Goal: Information Seeking & Learning: Learn about a topic

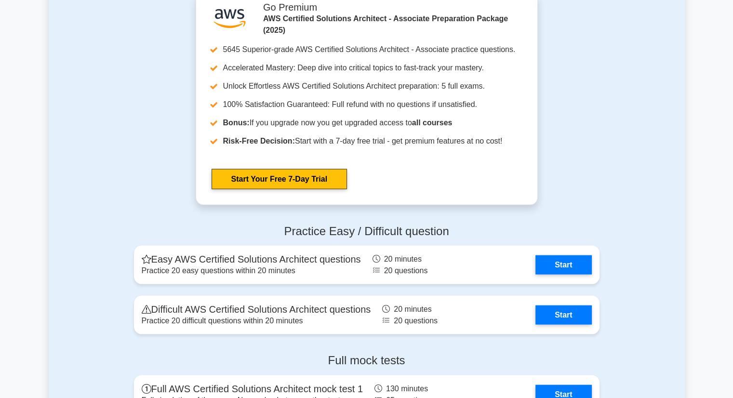
scroll to position [1907, 0]
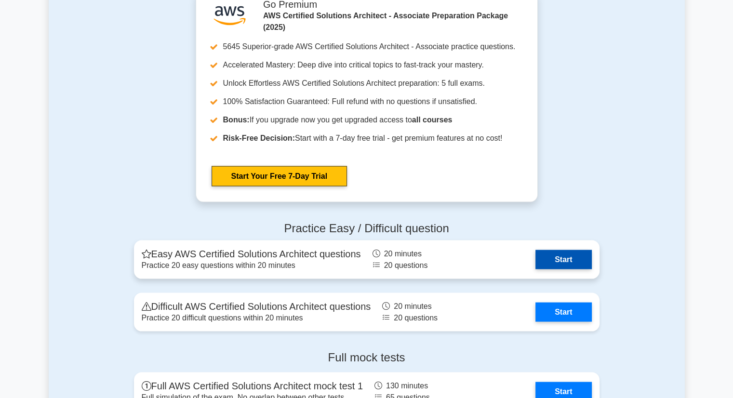
click at [555, 268] on link "Start" at bounding box center [563, 259] width 56 height 19
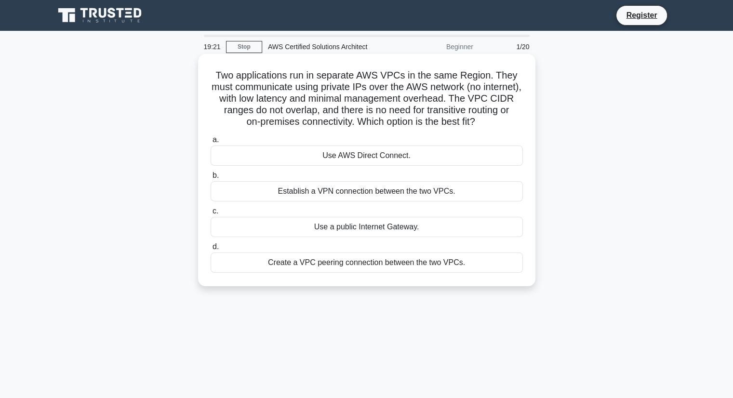
click at [366, 155] on div "Use AWS Direct Connect." at bounding box center [367, 156] width 312 height 20
click at [211, 143] on input "a. Use AWS Direct Connect." at bounding box center [211, 140] width 0 height 6
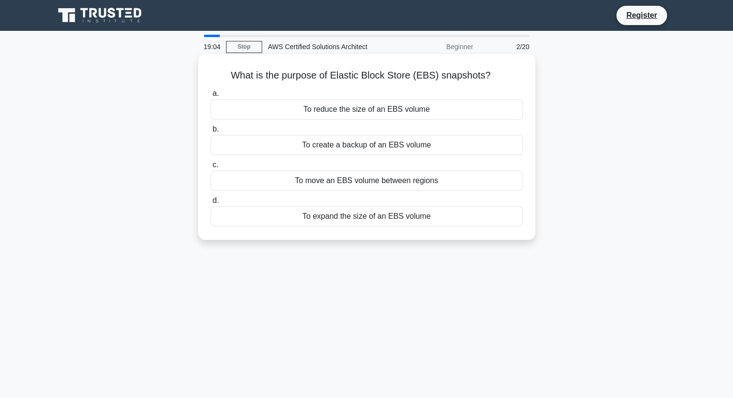
click at [365, 149] on div "To create a backup of an EBS volume" at bounding box center [367, 145] width 312 height 20
click at [211, 133] on input "b. To create a backup of an EBS volume" at bounding box center [211, 129] width 0 height 6
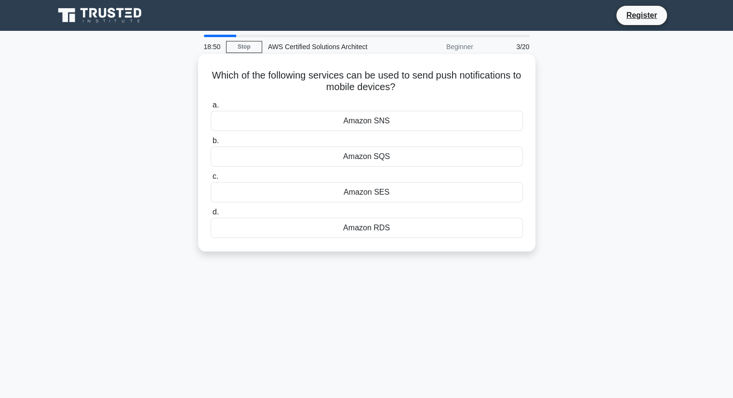
click at [378, 123] on div "Amazon SNS" at bounding box center [367, 121] width 312 height 20
click at [211, 108] on input "a. Amazon SNS" at bounding box center [211, 105] width 0 height 6
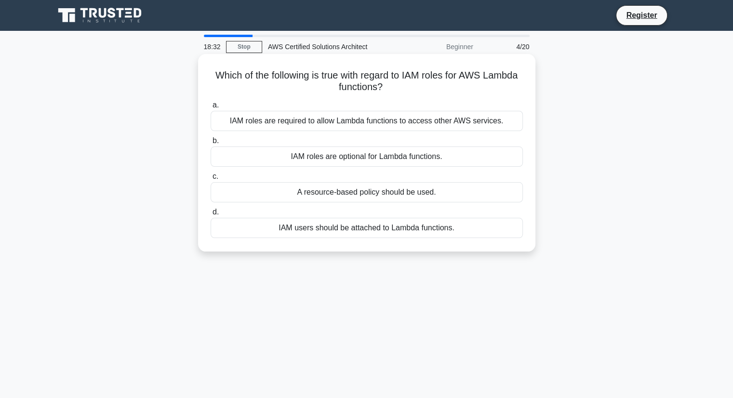
click at [393, 231] on div "IAM users should be attached to Lambda functions." at bounding box center [367, 228] width 312 height 20
click at [211, 215] on input "d. IAM users should be attached to Lambda functions." at bounding box center [211, 212] width 0 height 6
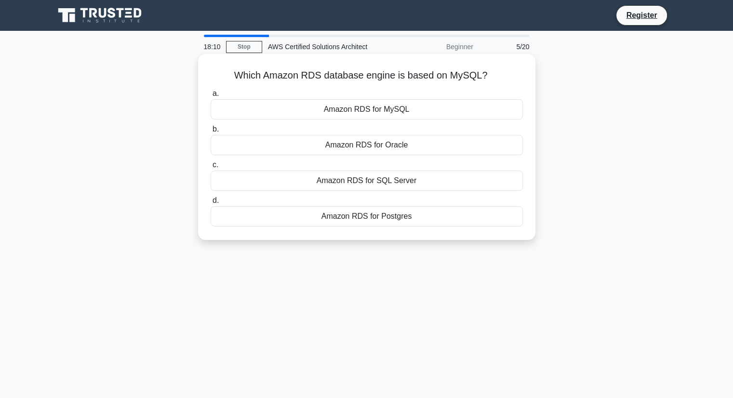
click at [373, 110] on div "Amazon RDS for MySQL" at bounding box center [367, 109] width 312 height 20
click at [211, 97] on input "a. Amazon RDS for MySQL" at bounding box center [211, 94] width 0 height 6
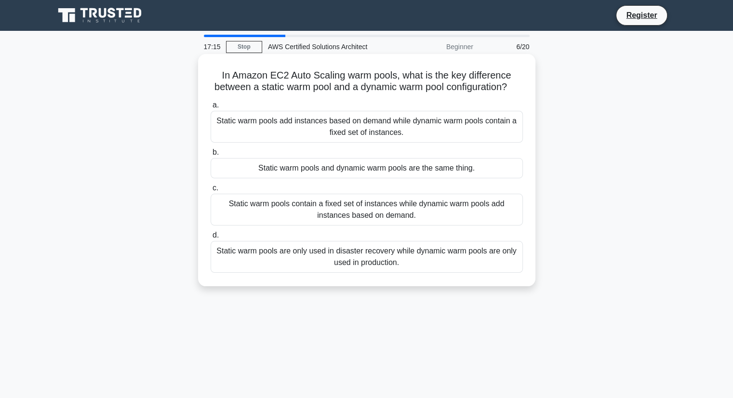
click at [409, 221] on div "Static warm pools contain a fixed set of instances while dynamic warm pools add…" at bounding box center [367, 210] width 312 height 32
click at [211, 191] on input "c. Static warm pools contain a fixed set of instances while dynamic warm pools …" at bounding box center [211, 188] width 0 height 6
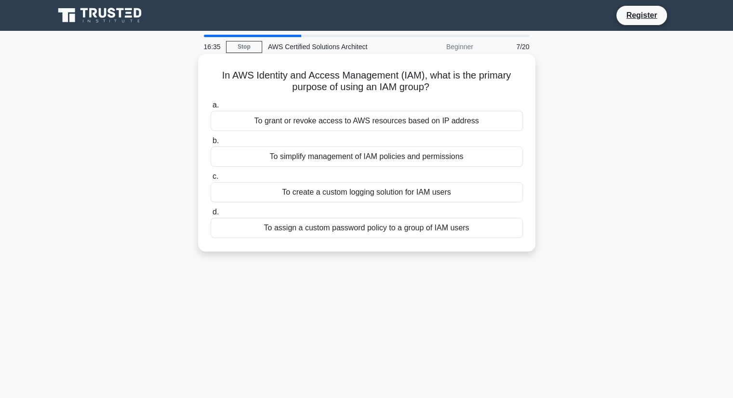
click at [411, 120] on div "To grant or revoke access to AWS resources based on IP address" at bounding box center [367, 121] width 312 height 20
click at [211, 108] on input "a. To grant or revoke access to AWS resources based on IP address" at bounding box center [211, 105] width 0 height 6
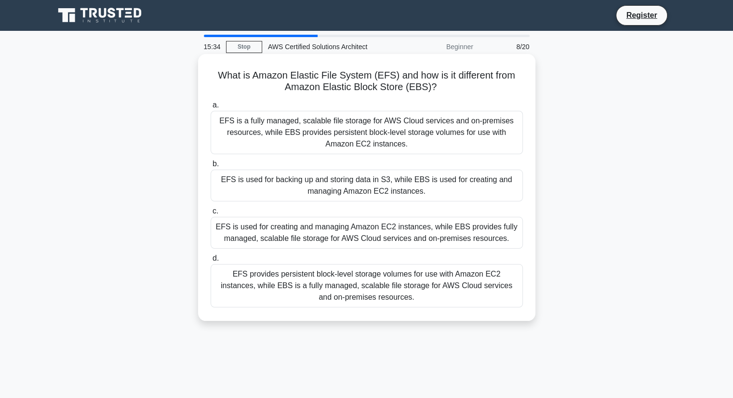
click at [384, 280] on div "EFS provides persistent block-level storage volumes for use with Amazon EC2 ins…" at bounding box center [367, 285] width 312 height 43
click at [211, 262] on input "d. EFS provides persistent block-level storage volumes for use with Amazon EC2 …" at bounding box center [211, 258] width 0 height 6
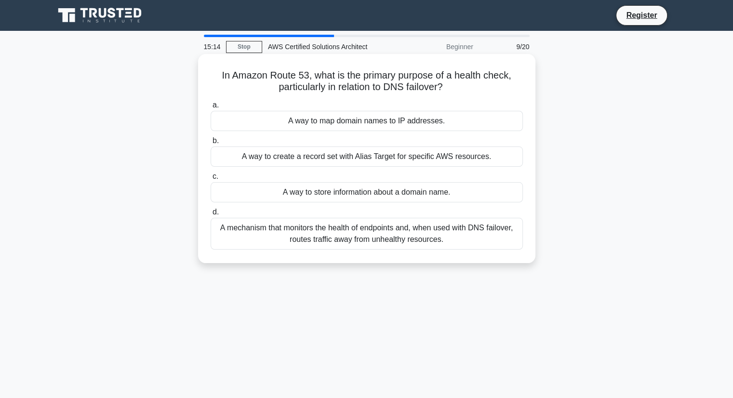
click at [395, 239] on div "A mechanism that monitors the health of endpoints and, when used with DNS failo…" at bounding box center [367, 234] width 312 height 32
click at [211, 215] on input "d. A mechanism that monitors the health of endpoints and, when used with DNS fa…" at bounding box center [211, 212] width 0 height 6
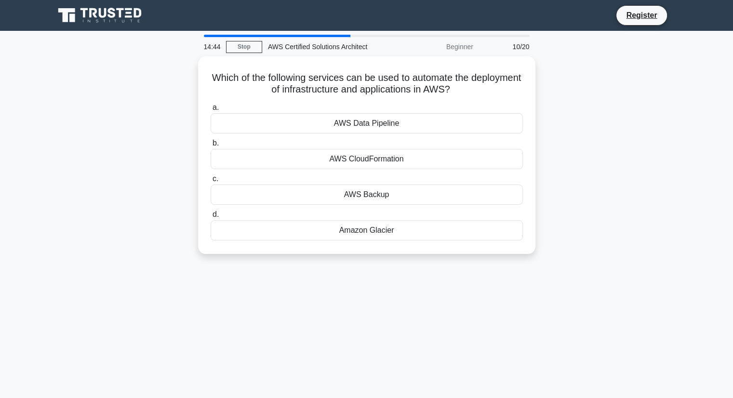
click at [395, 239] on div "a. AWS Data Pipeline b. AWS CloudFormation c. d." at bounding box center [367, 171] width 324 height 143
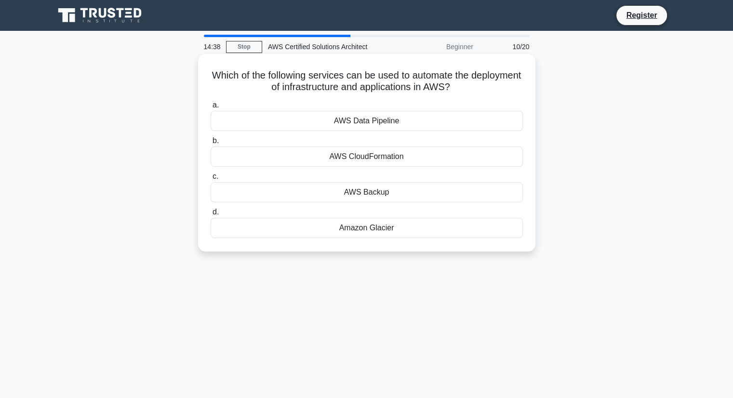
click at [399, 159] on div "AWS CloudFormation" at bounding box center [367, 156] width 312 height 20
click at [211, 144] on input "b. AWS CloudFormation" at bounding box center [211, 141] width 0 height 6
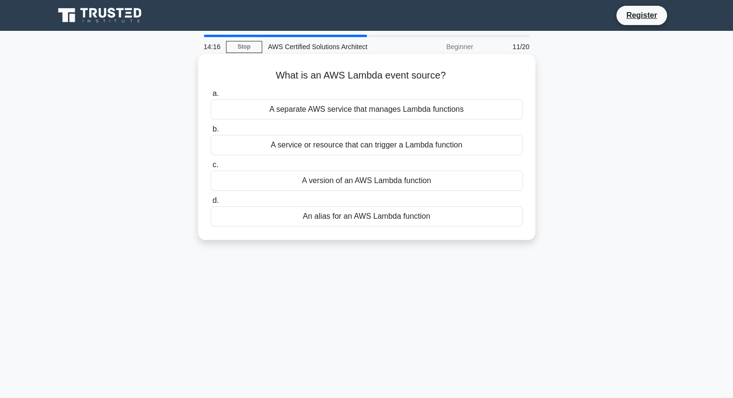
click at [395, 150] on div "A service or resource that can trigger a Lambda function" at bounding box center [367, 145] width 312 height 20
click at [211, 133] on input "b. A service or resource that can trigger a Lambda function" at bounding box center [211, 129] width 0 height 6
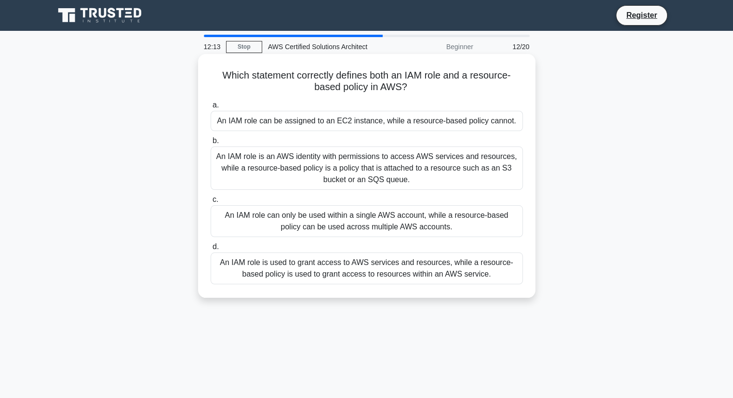
click at [433, 264] on div "An IAM role is used to grant access to AWS services and resources, while a reso…" at bounding box center [367, 268] width 312 height 32
click at [211, 250] on input "d. An IAM role is used to grant access to AWS services and resources, while a r…" at bounding box center [211, 247] width 0 height 6
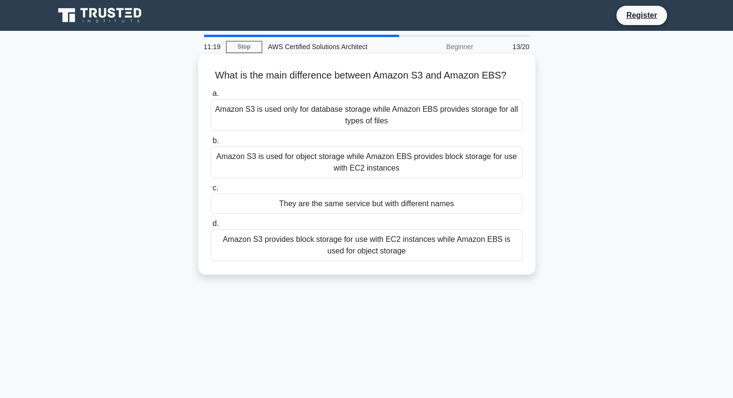
click at [260, 162] on div "Amazon S3 is used for object storage while Amazon EBS provides block storage fo…" at bounding box center [367, 162] width 312 height 32
click at [211, 144] on input "b. Amazon S3 is used for object storage while Amazon EBS provides block storage…" at bounding box center [211, 141] width 0 height 6
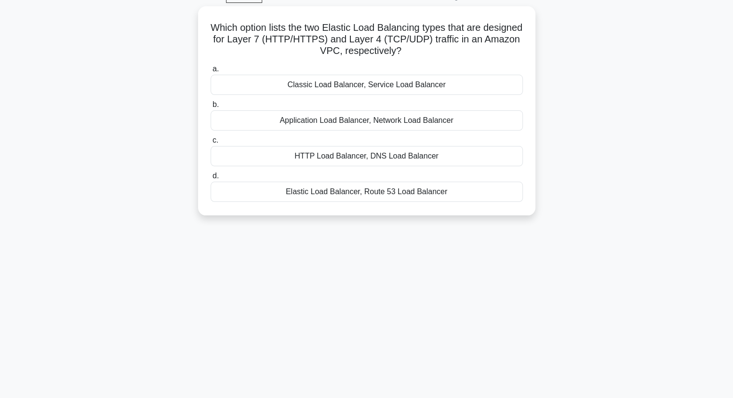
scroll to position [123, 0]
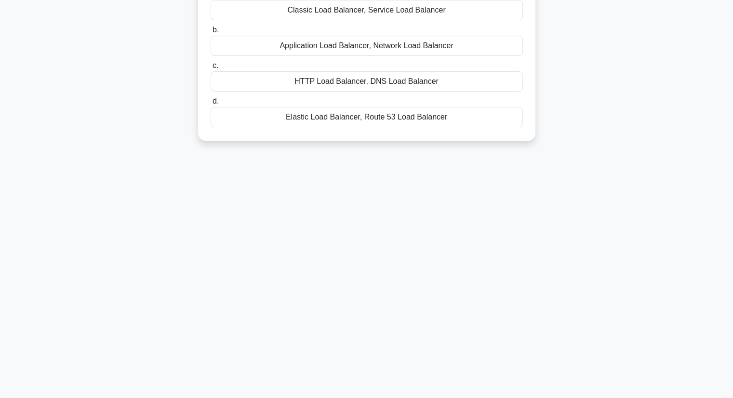
click at [308, 47] on div "Application Load Balancer, Network Load Balancer" at bounding box center [367, 46] width 312 height 20
click at [211, 33] on input "b. Application Load Balancer, Network Load Balancer" at bounding box center [211, 30] width 0 height 6
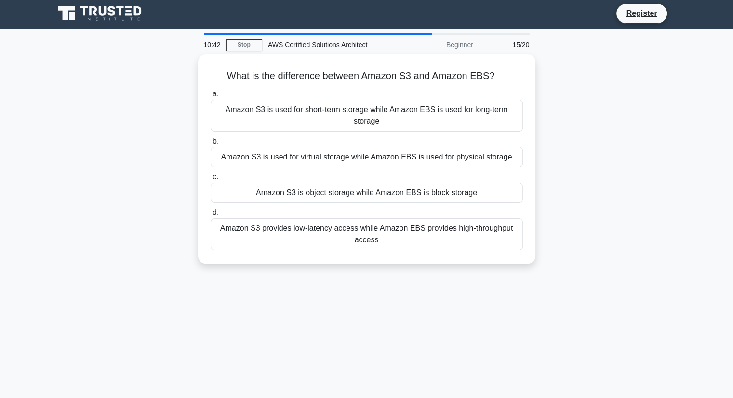
scroll to position [0, 0]
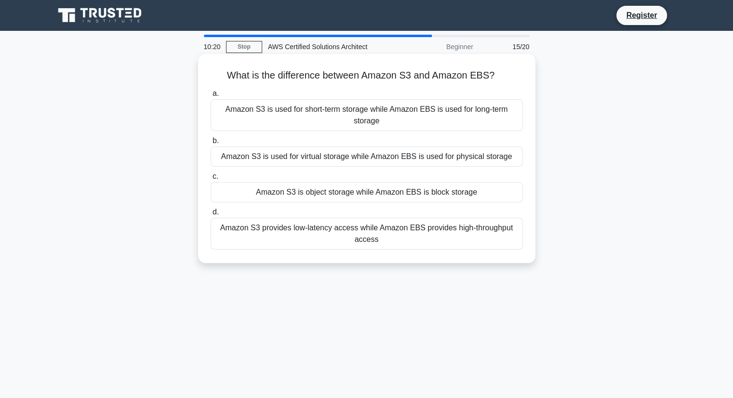
click at [374, 195] on div "Amazon S3 is object storage while Amazon EBS is block storage" at bounding box center [367, 192] width 312 height 20
click at [211, 180] on input "c. Amazon S3 is object storage while Amazon EBS is block storage" at bounding box center [211, 176] width 0 height 6
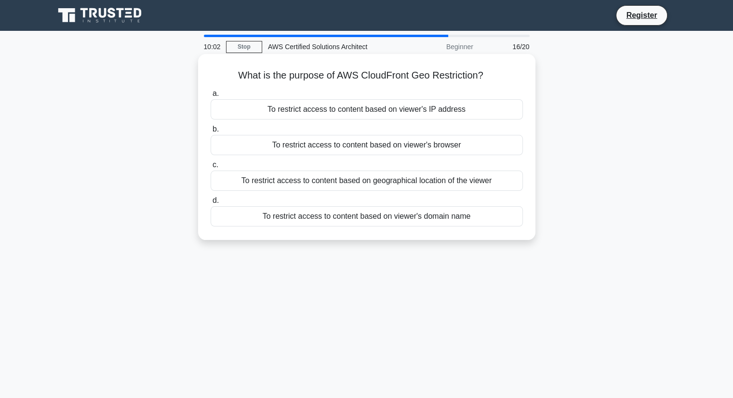
click at [291, 182] on div "To restrict access to content based on geographical location of the viewer" at bounding box center [367, 181] width 312 height 20
click at [211, 168] on input "c. To restrict access to content based on geographical location of the viewer" at bounding box center [211, 165] width 0 height 6
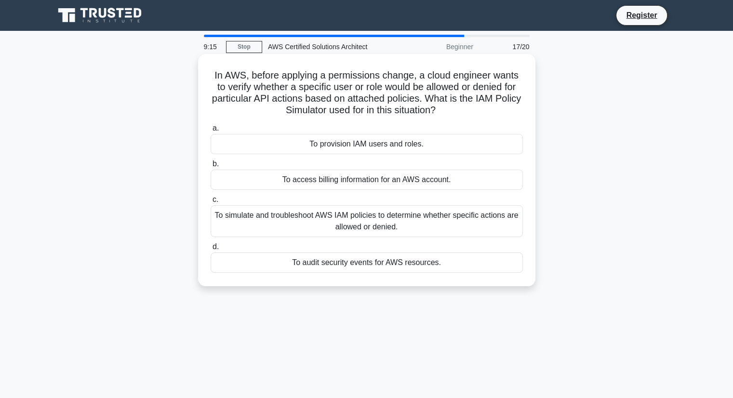
click at [339, 223] on div "To simulate and troubleshoot AWS IAM policies to determine whether specific act…" at bounding box center [367, 221] width 312 height 32
click at [211, 203] on input "c. To simulate and troubleshoot AWS IAM policies to determine whether specific …" at bounding box center [211, 200] width 0 height 6
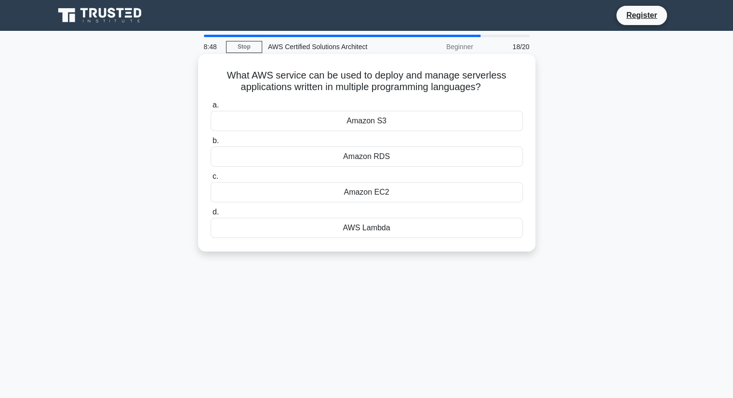
click at [375, 122] on div "Amazon S3" at bounding box center [367, 121] width 312 height 20
click at [211, 108] on input "a. Amazon S3" at bounding box center [211, 105] width 0 height 6
click at [365, 121] on div "Amazon RDS" at bounding box center [367, 121] width 312 height 20
click at [211, 108] on input "a. Amazon RDS" at bounding box center [211, 105] width 0 height 6
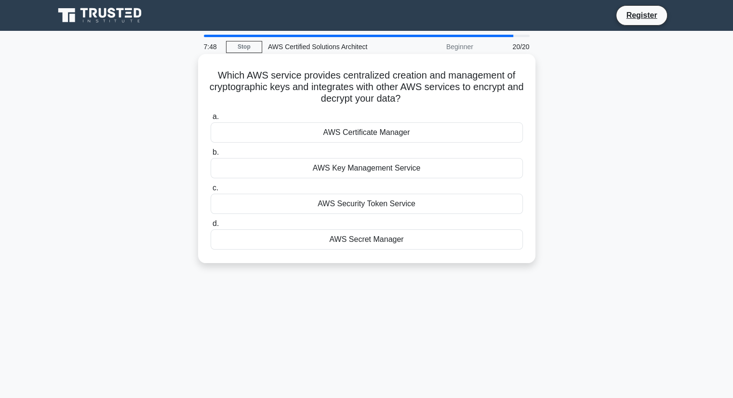
click at [367, 203] on div "AWS Security Token Service" at bounding box center [367, 204] width 312 height 20
click at [211, 191] on input "c. AWS Security Token Service" at bounding box center [211, 188] width 0 height 6
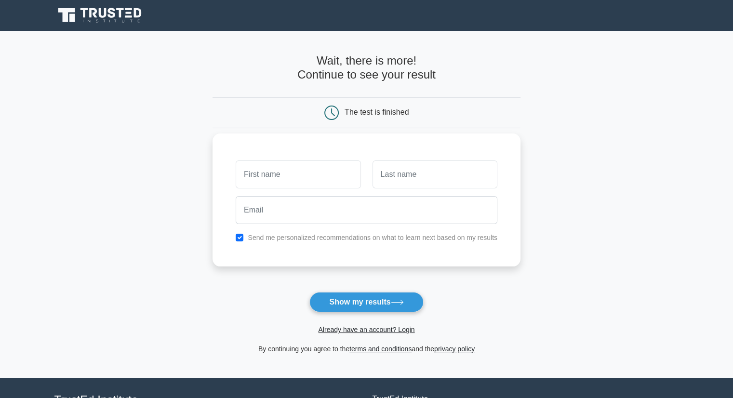
click at [278, 180] on input "text" at bounding box center [298, 174] width 125 height 28
type input "[PERSON_NAME]"
click at [407, 178] on input "text" at bounding box center [434, 174] width 125 height 28
click at [376, 297] on button "Show my results" at bounding box center [366, 302] width 114 height 20
click at [405, 177] on input "text" at bounding box center [434, 174] width 125 height 28
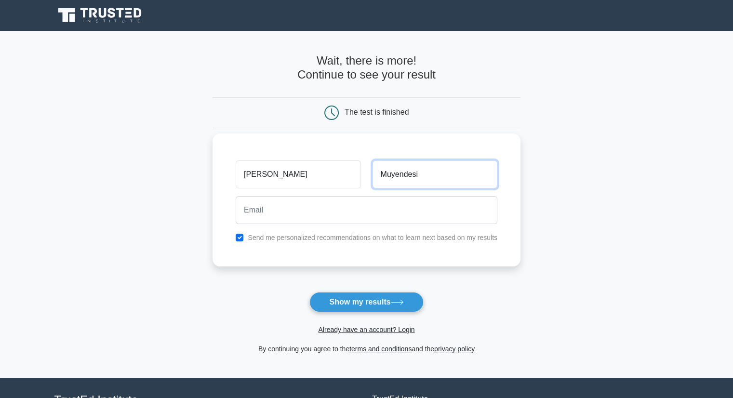
type input "Muyendesi"
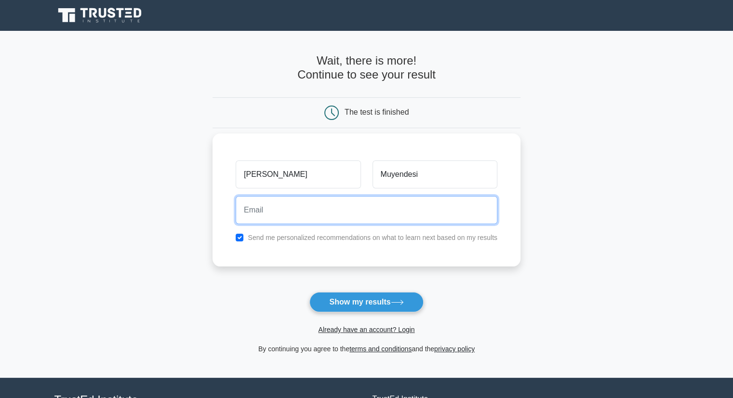
click at [292, 211] on input "email" at bounding box center [367, 210] width 262 height 28
type input "patrick.muyendesi@nyaradzo.co.zw"
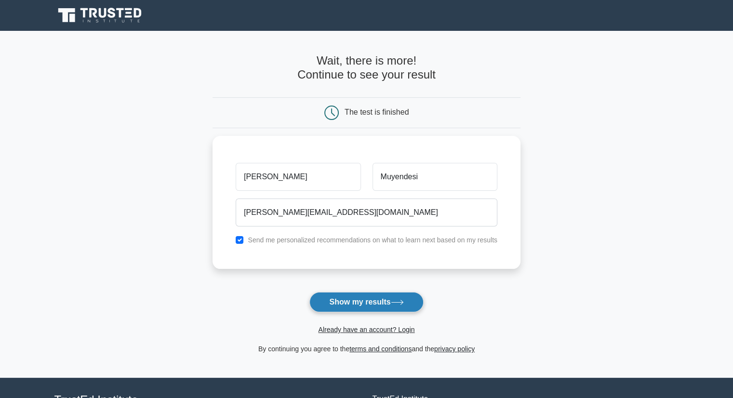
click at [361, 298] on button "Show my results" at bounding box center [366, 302] width 114 height 20
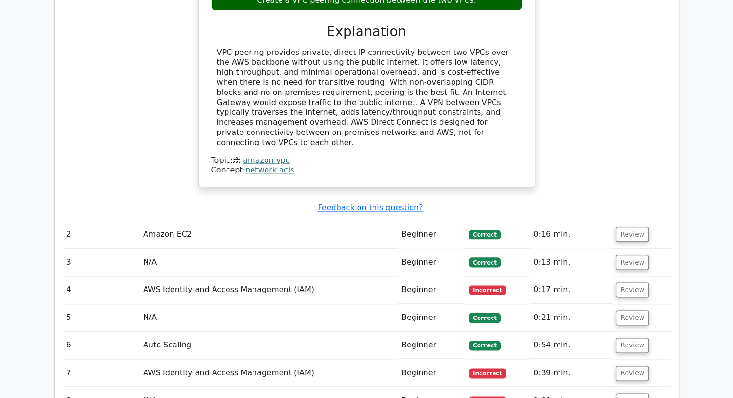
scroll to position [1112, 0]
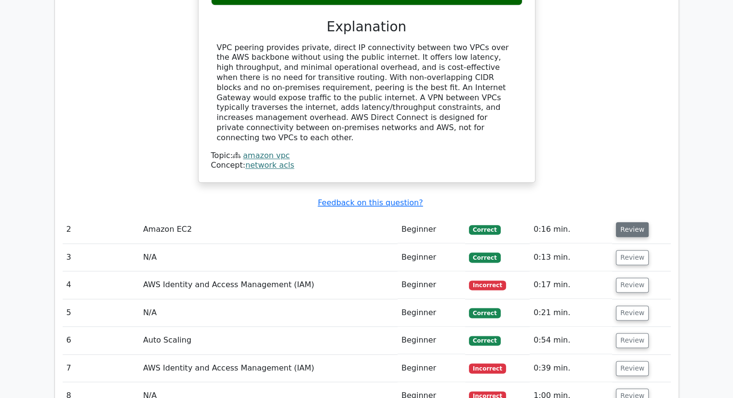
click at [626, 222] on button "Review" at bounding box center [632, 229] width 33 height 15
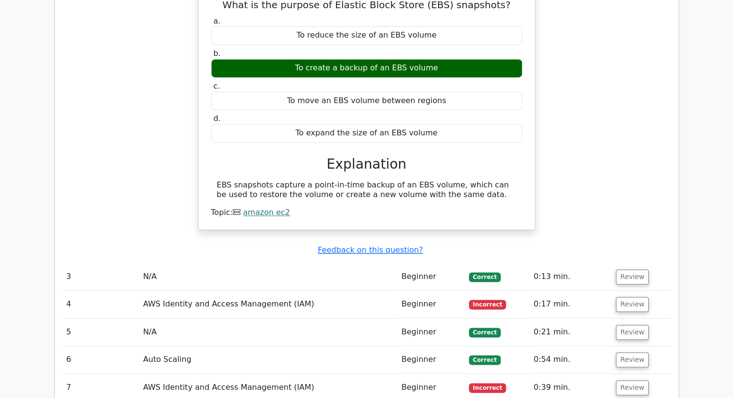
scroll to position [1378, 0]
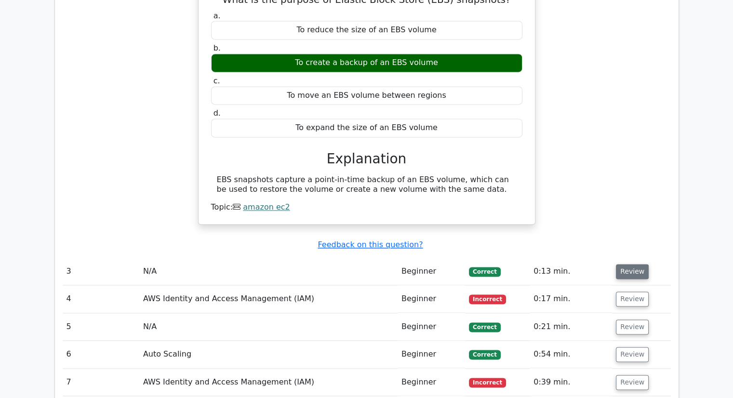
click at [634, 264] on button "Review" at bounding box center [632, 271] width 33 height 15
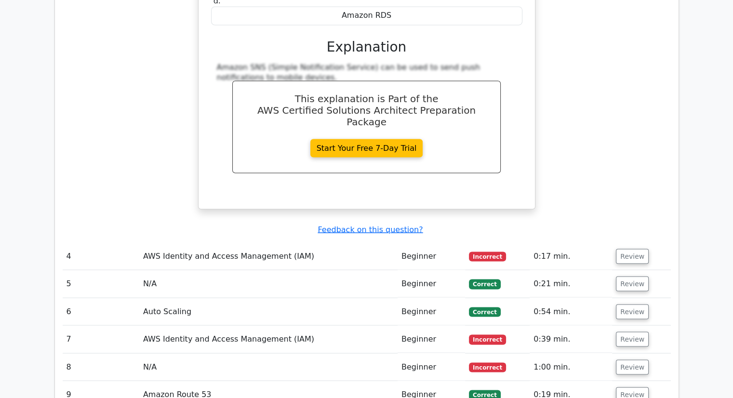
scroll to position [1824, 0]
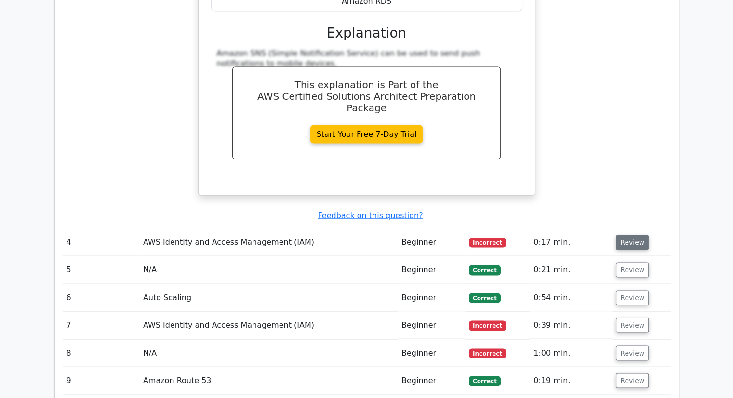
click at [628, 235] on button "Review" at bounding box center [632, 242] width 33 height 15
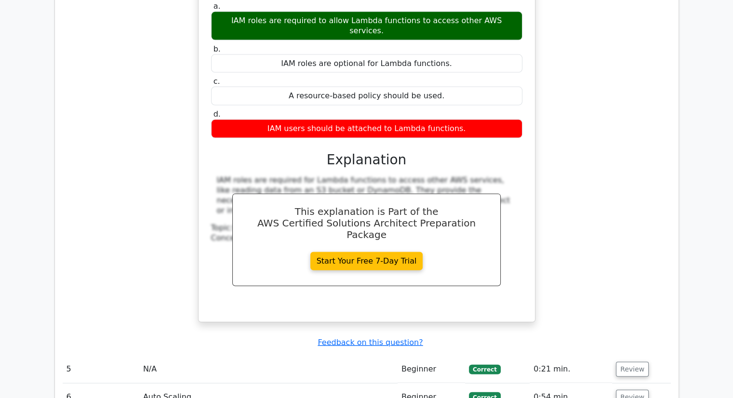
scroll to position [2159, 0]
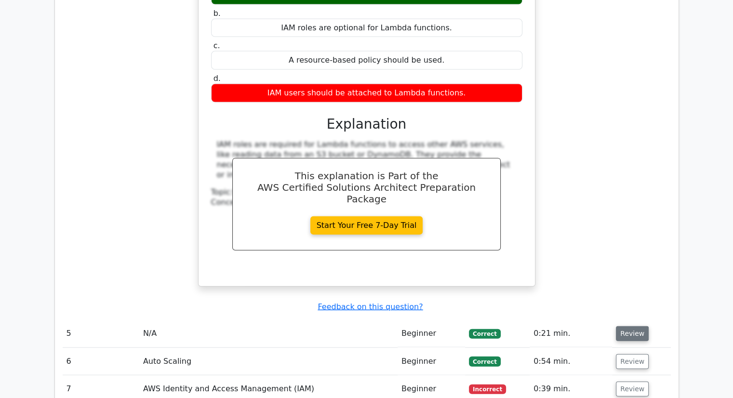
click at [635, 326] on button "Review" at bounding box center [632, 333] width 33 height 15
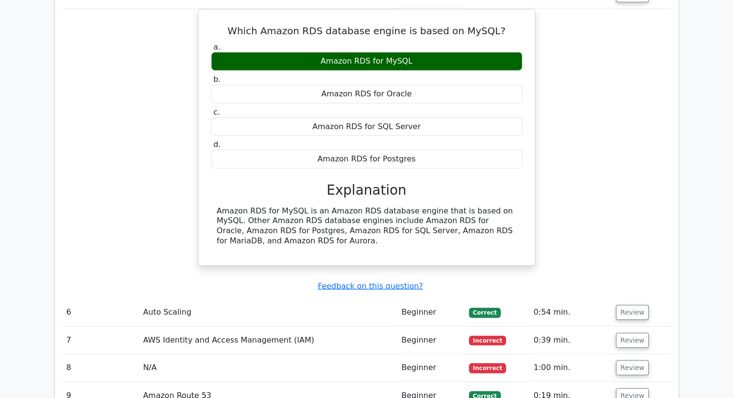
scroll to position [2504, 0]
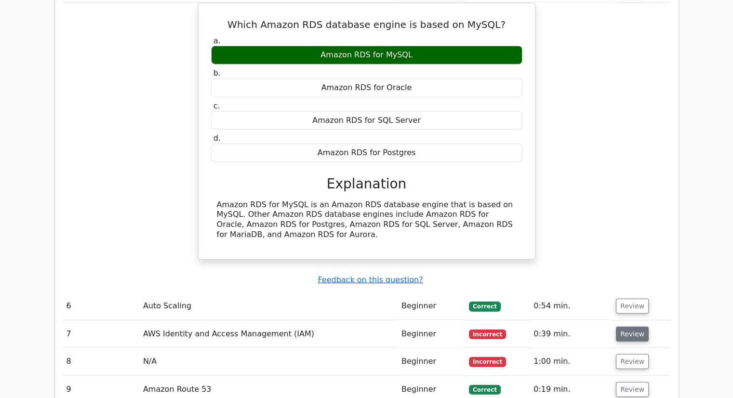
click at [634, 327] on button "Review" at bounding box center [632, 334] width 33 height 15
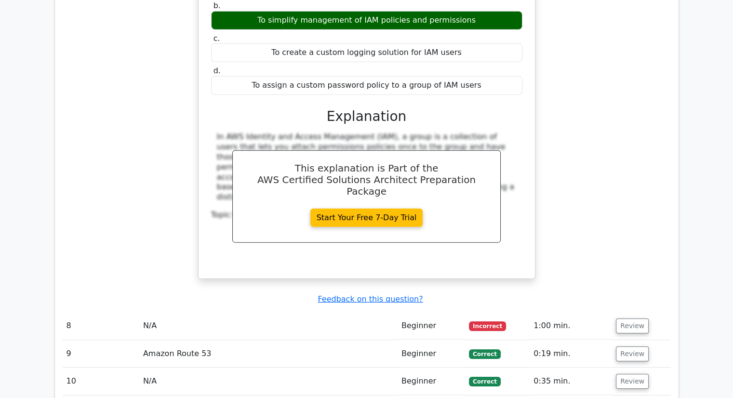
scroll to position [2939, 0]
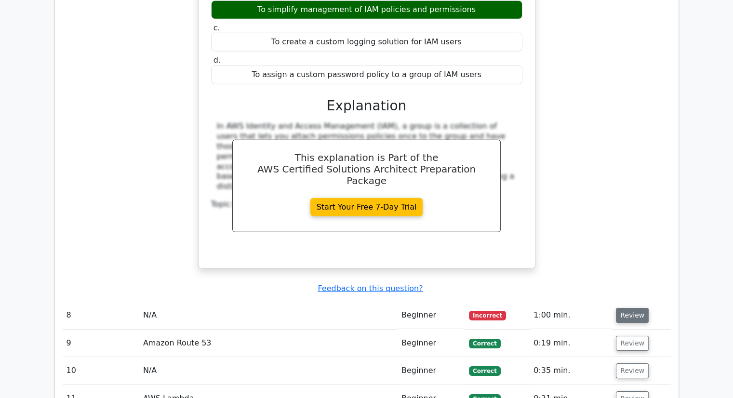
click at [628, 308] on button "Review" at bounding box center [632, 315] width 33 height 15
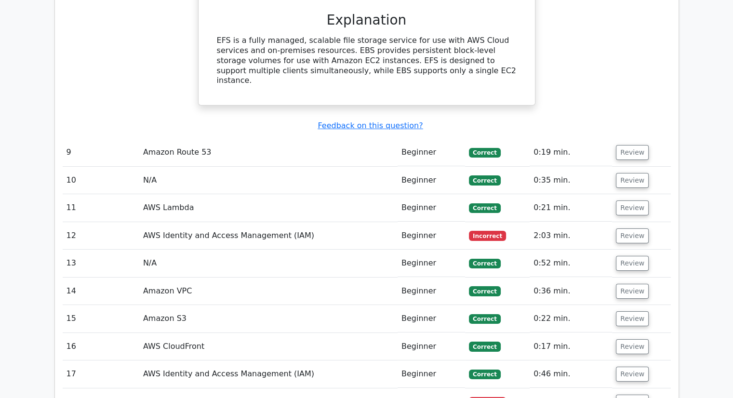
scroll to position [3509, 0]
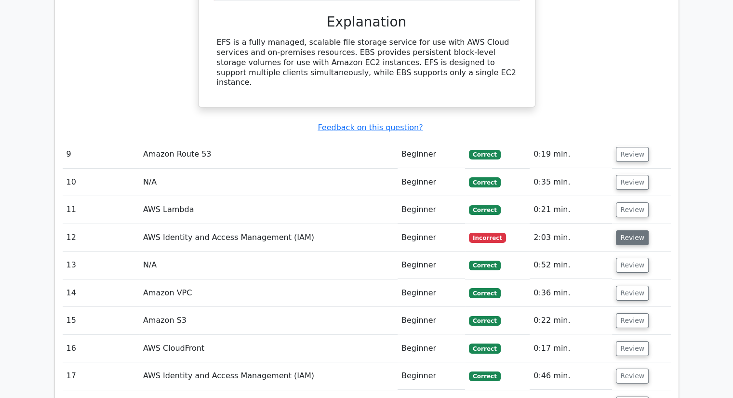
click at [627, 230] on button "Review" at bounding box center [632, 237] width 33 height 15
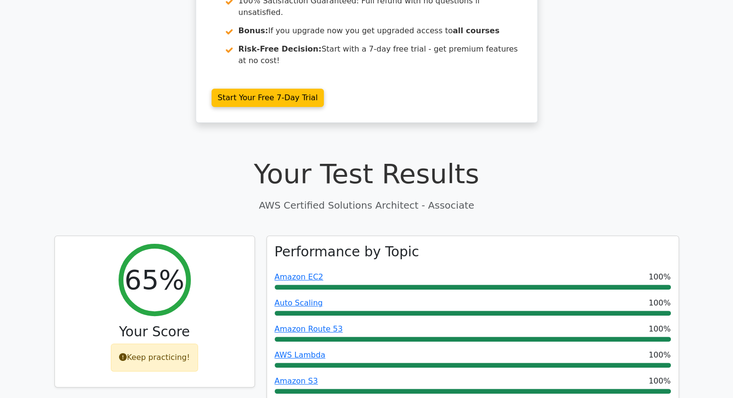
scroll to position [0, 0]
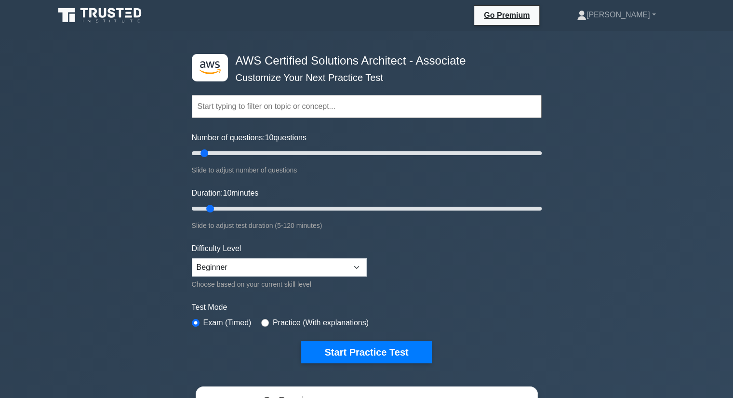
click at [611, 222] on div ".st0{fill:#252F3E;} .st1{fill-rule:evenodd;clip-rule:evenodd;fill:#FF9900;} AWS…" at bounding box center [366, 320] width 733 height 579
drag, startPoint x: 682, startPoint y: 0, endPoint x: 550, endPoint y: 68, distance: 148.7
click at [550, 68] on div ".st0{fill:#252F3E;} .st1{fill-rule:evenodd;clip-rule:evenodd;fill:#FF9900;} AWS…" at bounding box center [366, 320] width 733 height 579
